Goal: Task Accomplishment & Management: Manage account settings

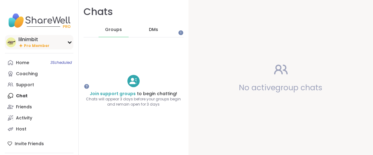
click at [32, 48] on span "Pro Member" at bounding box center [36, 45] width 25 height 5
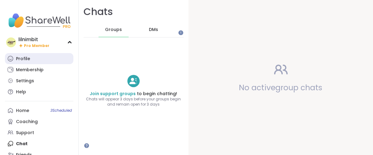
click at [28, 62] on div "Profile" at bounding box center [23, 59] width 14 height 6
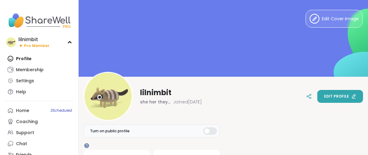
click at [322, 100] on button "Edit profile" at bounding box center [340, 96] width 46 height 13
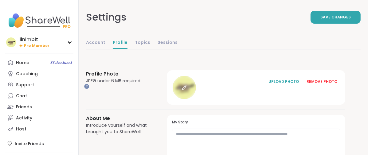
click at [196, 99] on div at bounding box center [183, 87] width 23 height 23
click at [23, 48] on icon at bounding box center [20, 45] width 5 height 5
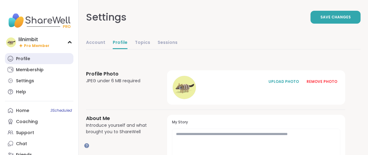
click at [22, 62] on div "Profile" at bounding box center [23, 59] width 14 height 6
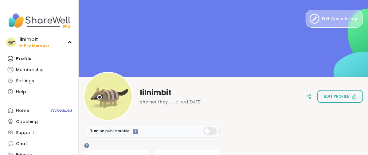
click at [311, 22] on button "Edit Cover Image" at bounding box center [333, 19] width 57 height 18
